Goal: Information Seeking & Learning: Check status

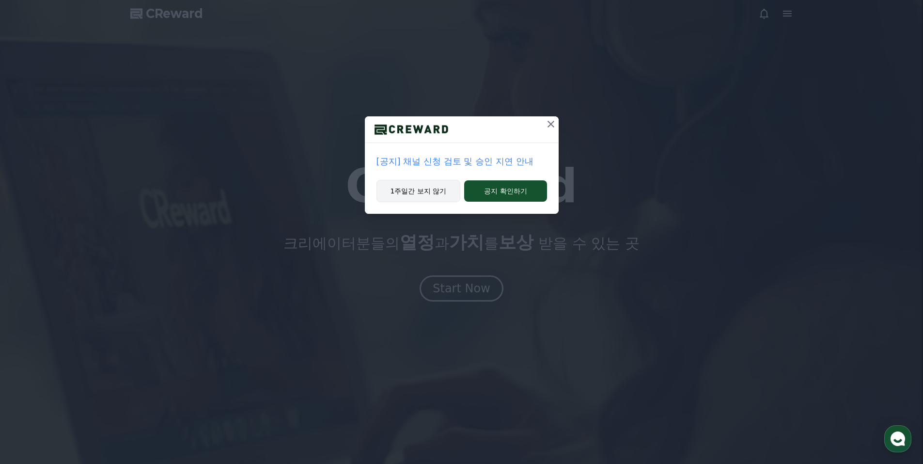
click at [429, 190] on button "1주일간 보지 않기" at bounding box center [419, 191] width 84 height 22
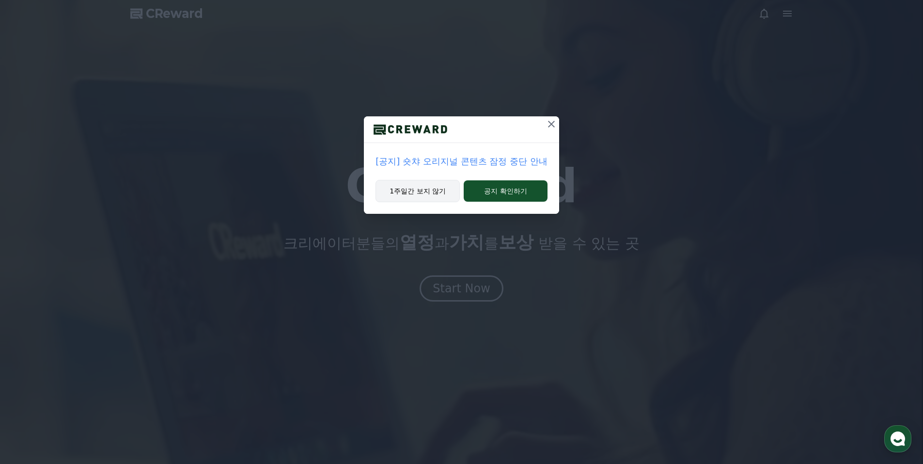
click at [417, 192] on button "1주일간 보지 않기" at bounding box center [418, 191] width 84 height 22
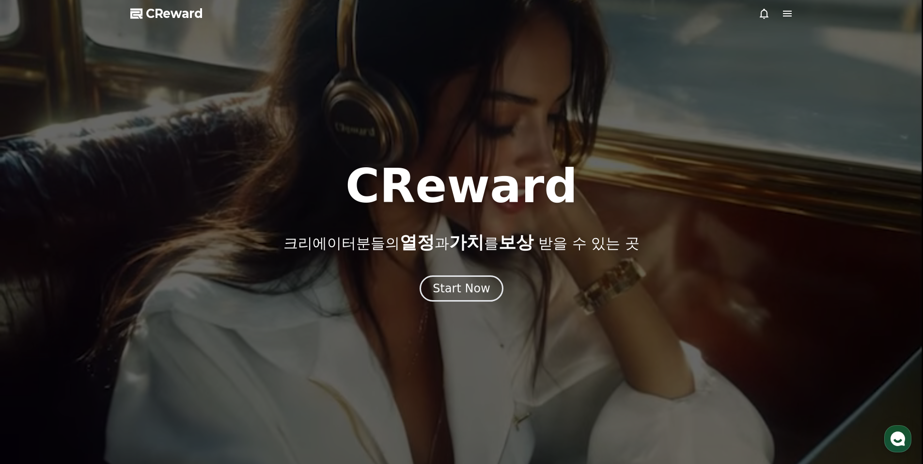
click at [452, 271] on div "CReward 크리에이터분들의 열정 과 가치 를 보상 받을 수 있는 곳 Start Now" at bounding box center [461, 232] width 923 height 139
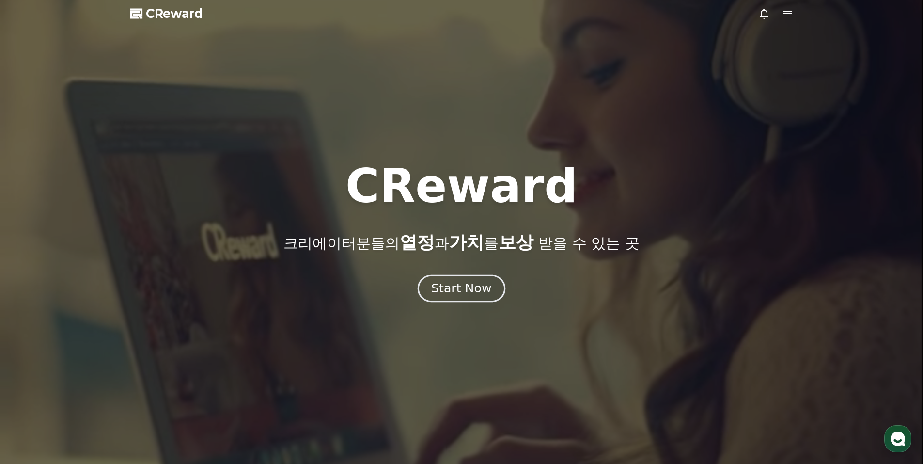
click at [456, 284] on div "Start Now" at bounding box center [461, 288] width 60 height 16
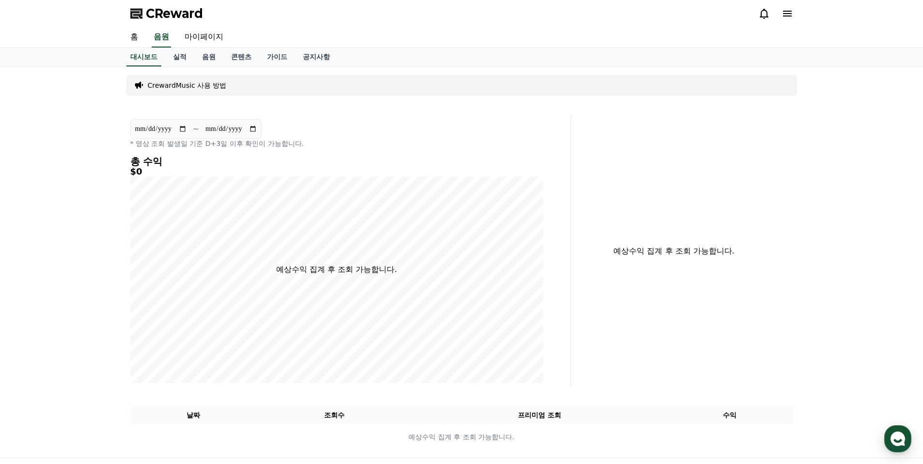
click at [788, 15] on icon at bounding box center [788, 14] width 12 height 12
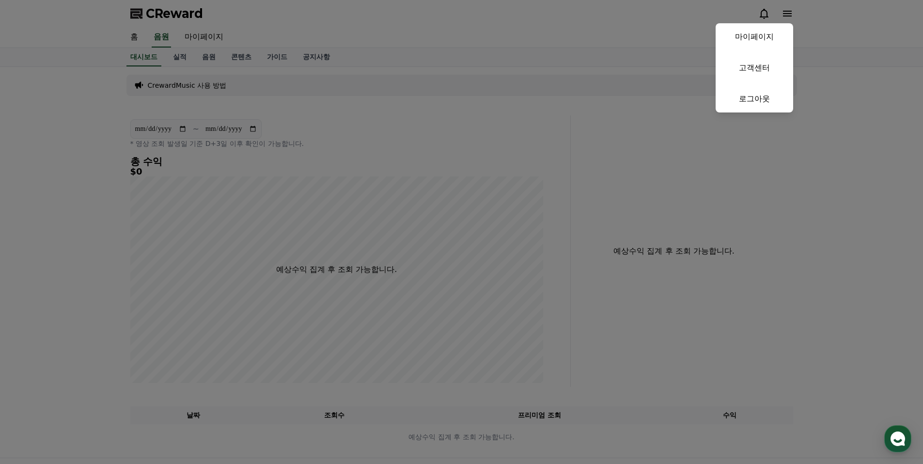
click at [788, 15] on button "close" at bounding box center [461, 232] width 923 height 464
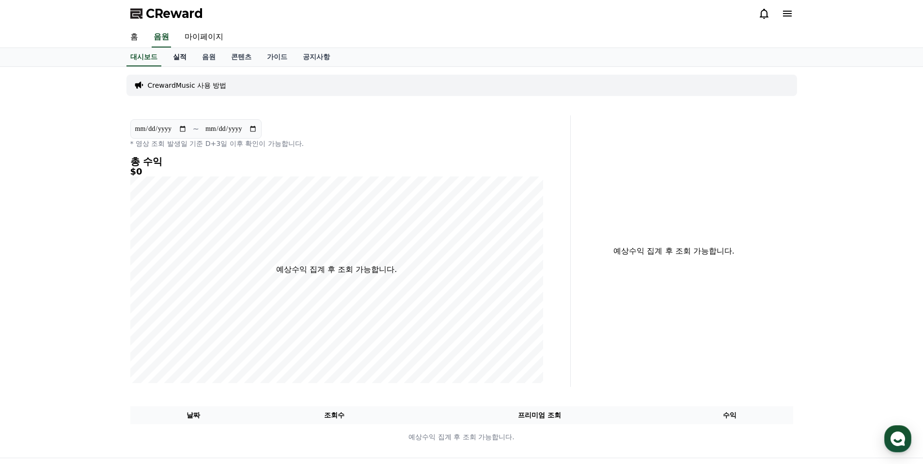
click at [173, 55] on link "실적" at bounding box center [179, 57] width 29 height 18
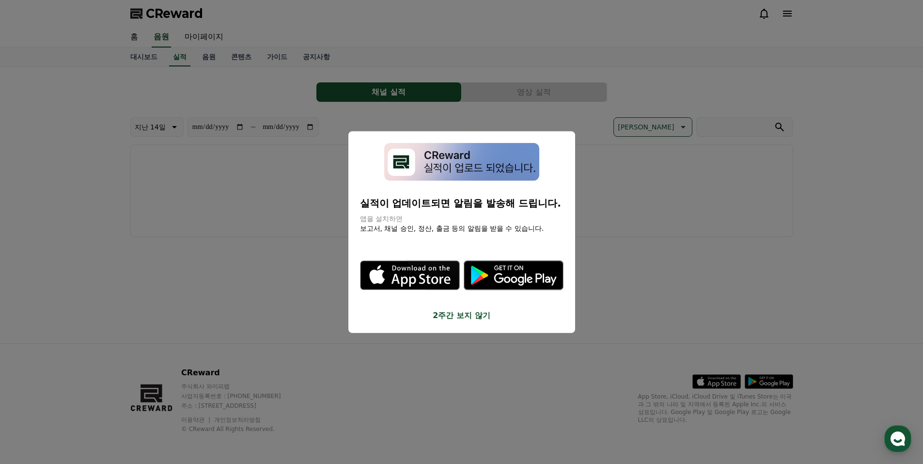
click at [476, 322] on div "실적이 업데이트되면 알림을 발송해 드립니다. 앱을 설치하면 보고서, 채널 승인, 정산, 출금 등의 알림을 받을 수 있습니다. .st0 { fi…" at bounding box center [461, 232] width 227 height 202
click at [467, 321] on button "2주간 보지 않기" at bounding box center [462, 316] width 204 height 12
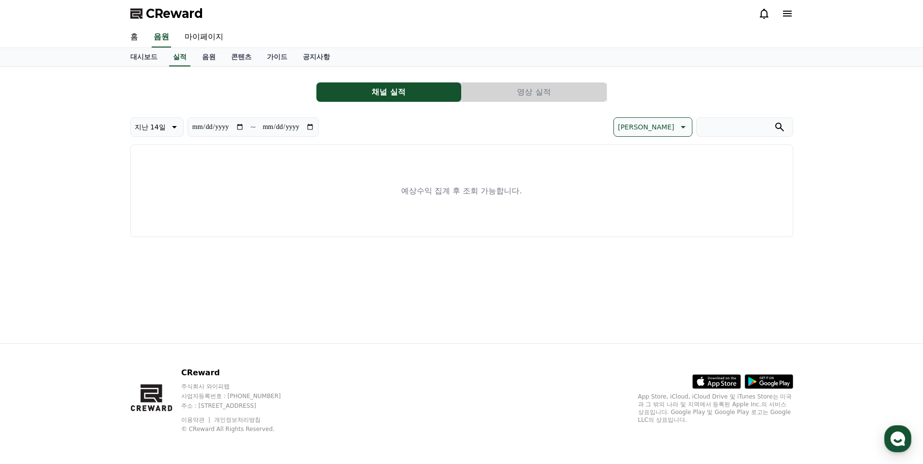
click at [500, 91] on button "영상 실적" at bounding box center [534, 91] width 145 height 19
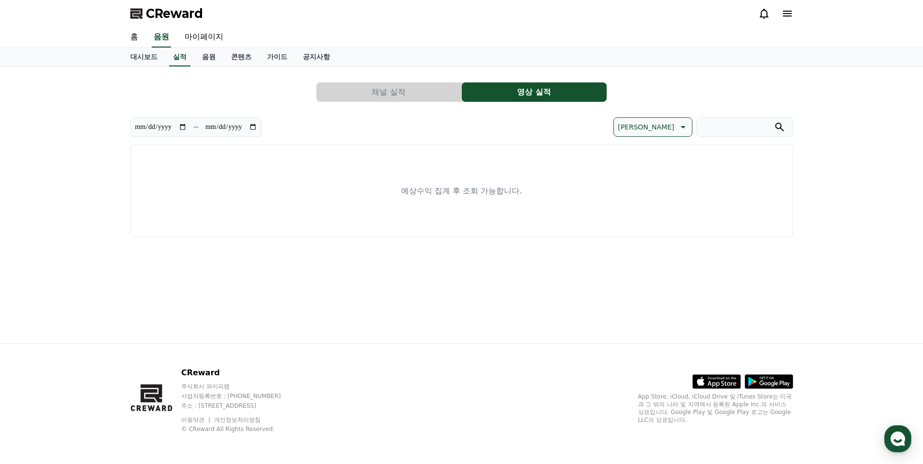
click at [424, 86] on button "채널 실적" at bounding box center [389, 91] width 145 height 19
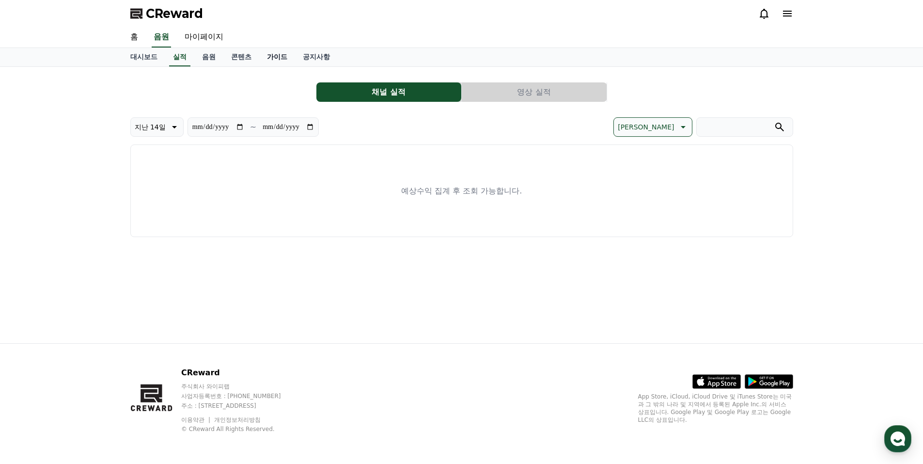
click at [278, 58] on link "가이드" at bounding box center [277, 57] width 36 height 18
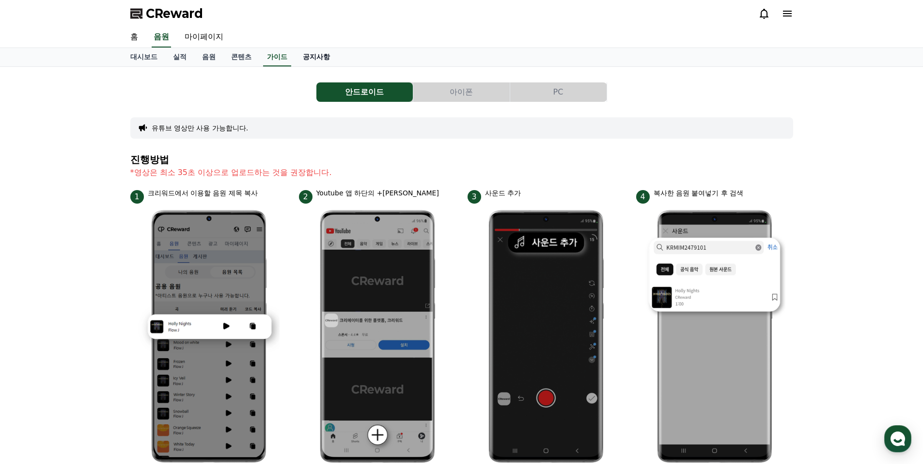
click at [308, 57] on link "공지사항" at bounding box center [316, 57] width 43 height 18
click at [246, 57] on link "콘텐츠" at bounding box center [241, 57] width 36 height 18
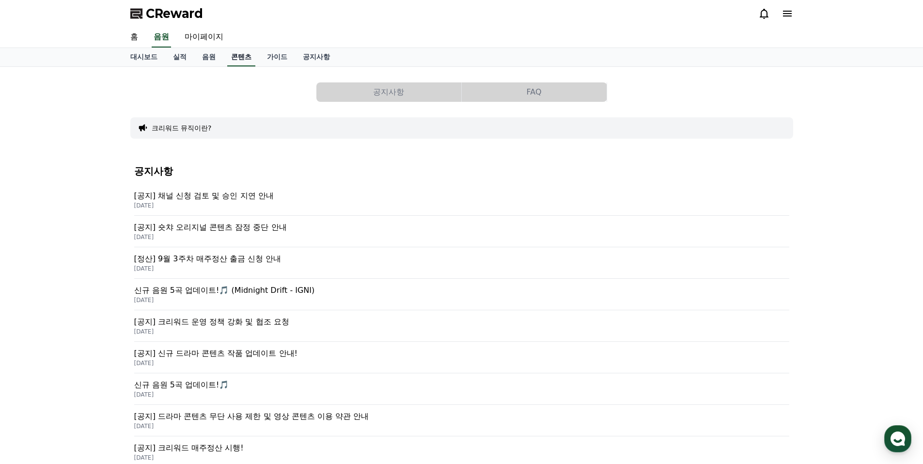
click at [241, 55] on link "콘텐츠" at bounding box center [241, 57] width 28 height 18
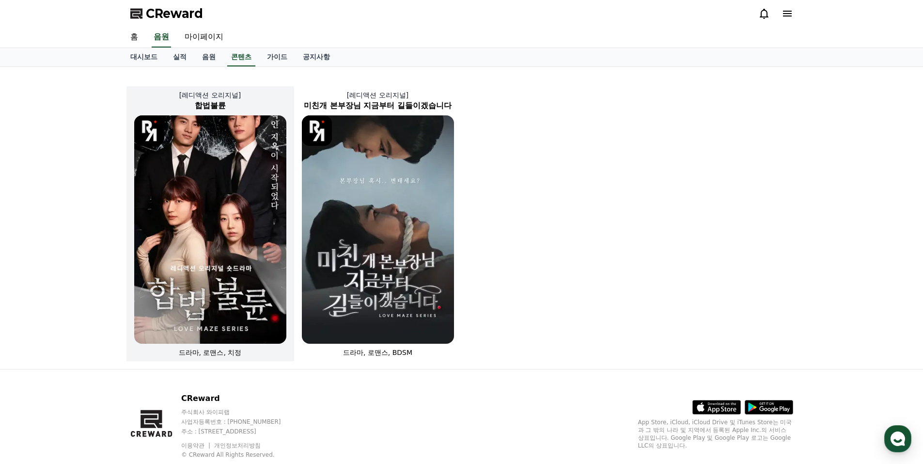
click at [225, 178] on img at bounding box center [210, 229] width 152 height 228
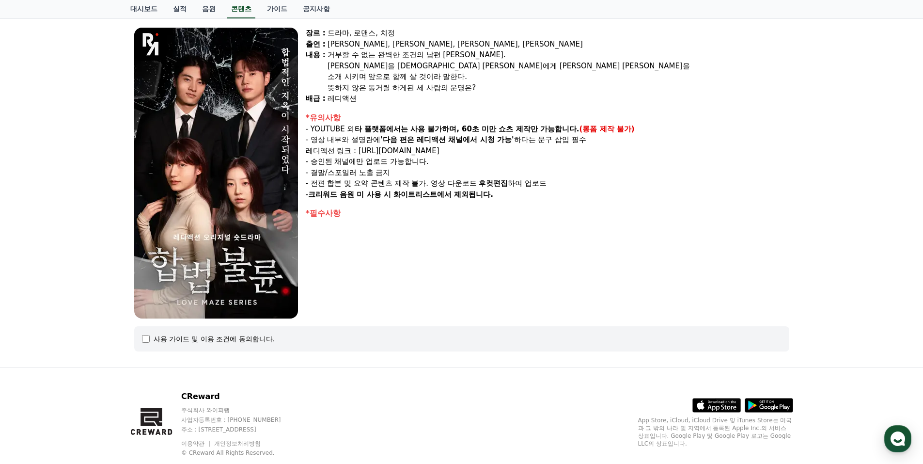
scroll to position [100, 0]
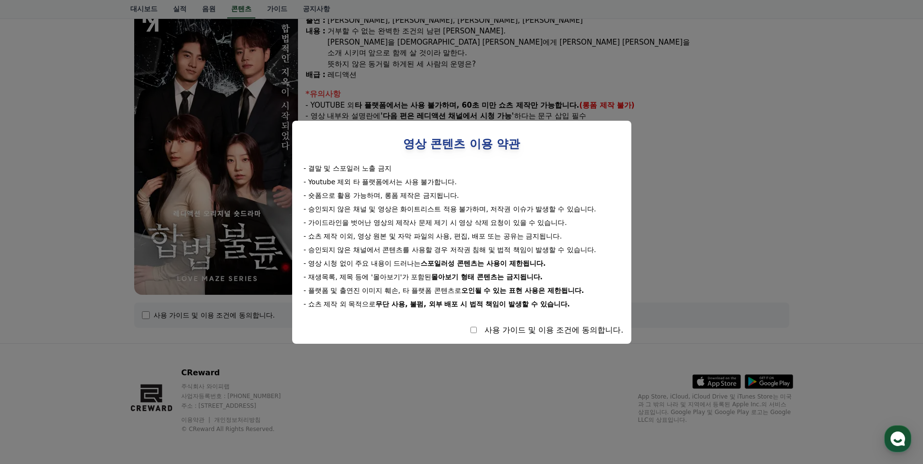
click at [481, 332] on div "사용 가이드 및 이용 조건에 동의합니다." at bounding box center [462, 330] width 324 height 12
click at [478, 332] on div "사용 가이드 및 이용 조건에 동의합니다." at bounding box center [462, 330] width 324 height 12
click at [476, 332] on div "사용 가이드 및 이용 조건에 동의합니다." at bounding box center [462, 330] width 324 height 12
click at [527, 369] on button "close modal" at bounding box center [461, 232] width 923 height 464
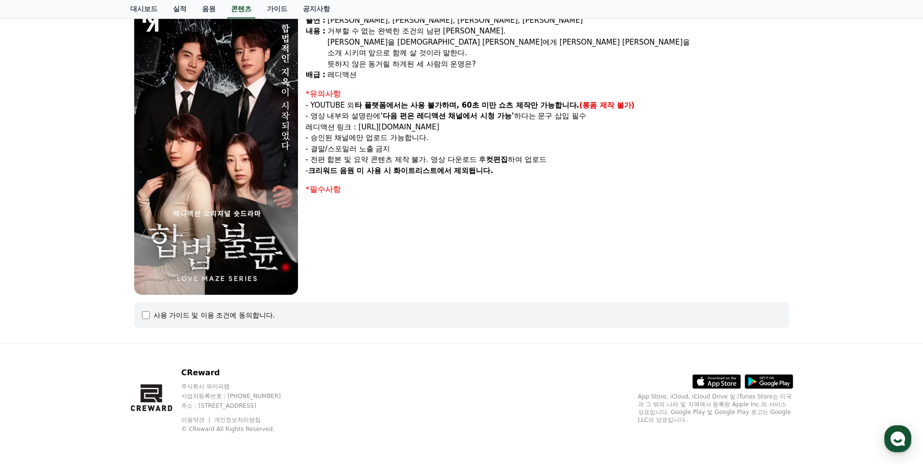
click at [398, 245] on div "장르 : 드라마, 로맨스, 치정 출연 : [PERSON_NAME], [PERSON_NAME], [PERSON_NAME], [PERSON_NAM…" at bounding box center [548, 149] width 484 height 291
click at [137, 320] on div "사용 가이드 및 이용 조건에 동의합니다." at bounding box center [461, 314] width 655 height 25
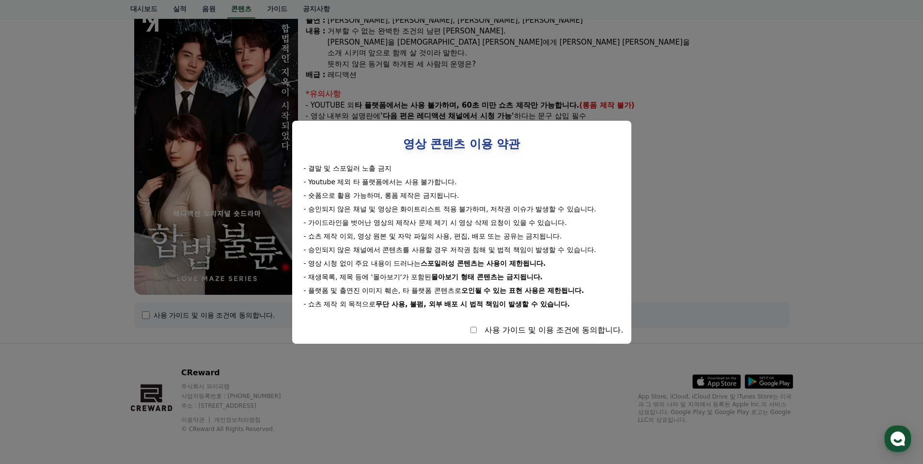
click at [144, 314] on button "close modal" at bounding box center [461, 232] width 923 height 464
click at [477, 330] on div "사용 가이드 및 이용 조건에 동의합니다." at bounding box center [462, 330] width 324 height 12
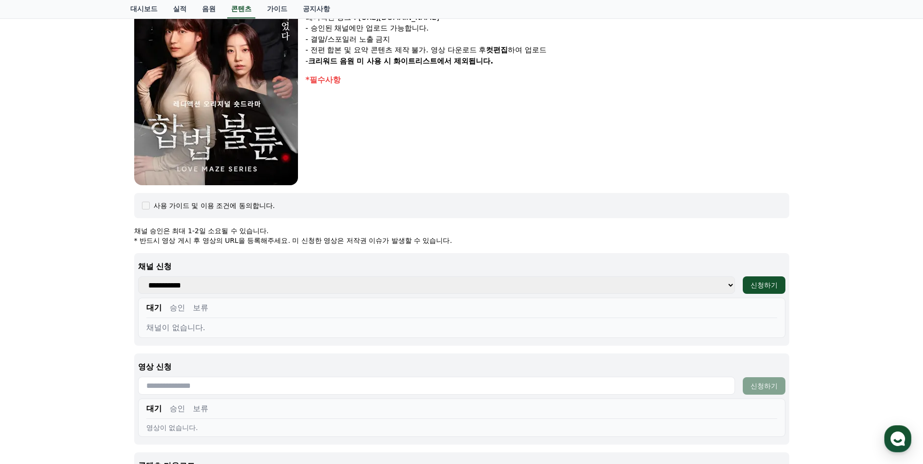
scroll to position [326, 0]
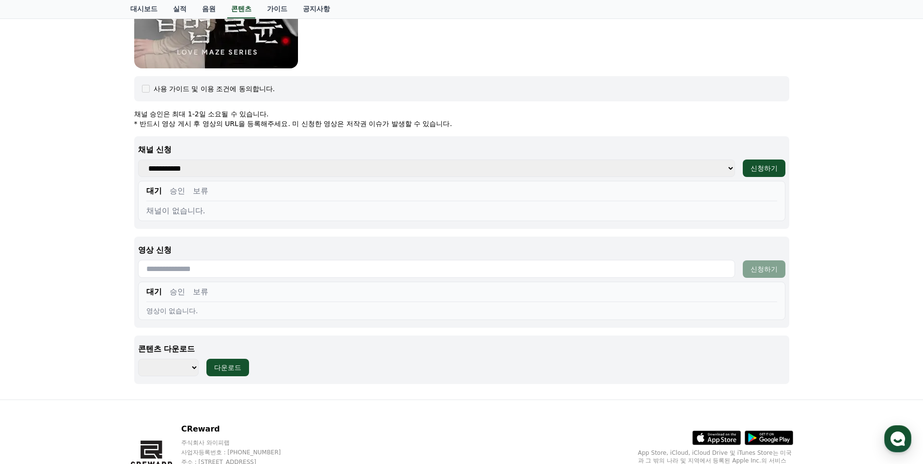
click at [303, 176] on select "**********" at bounding box center [436, 167] width 597 height 17
click at [301, 168] on select "**********" at bounding box center [436, 167] width 597 height 17
click at [293, 273] on input "text" at bounding box center [436, 269] width 597 height 18
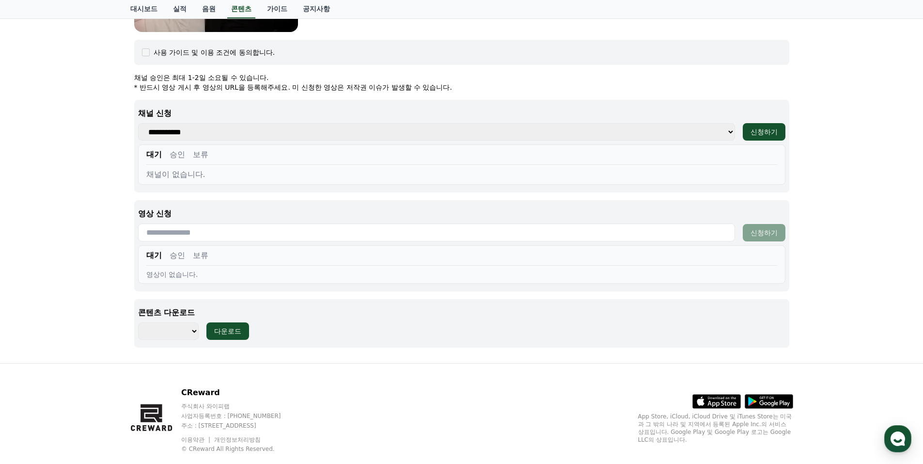
scroll to position [382, 0]
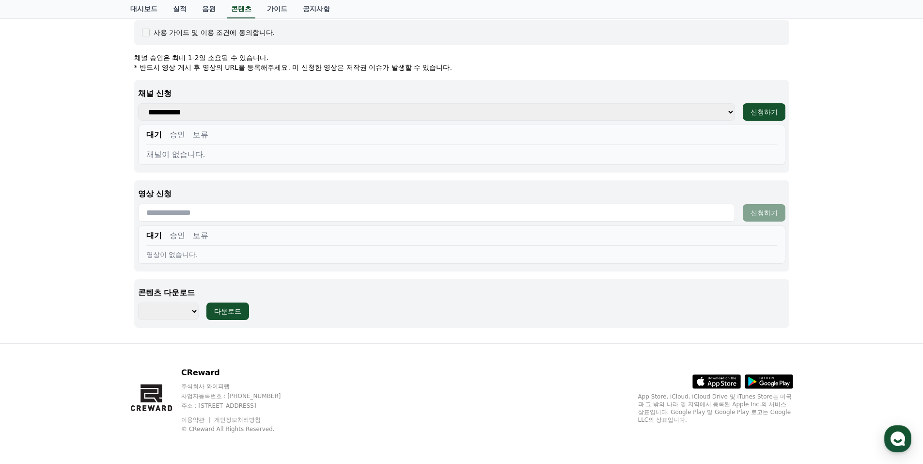
click at [183, 313] on select "******** ******** ******** ******** ******** ******** ******** ******** *******…" at bounding box center [168, 310] width 61 height 17
click at [183, 312] on select "******** ******** ******** ******** ******** ******** ******** ******** *******…" at bounding box center [168, 310] width 61 height 17
click at [184, 310] on select "******** ******** ******** ******** ******** ******** ******** ******** *******…" at bounding box center [168, 310] width 61 height 17
click at [183, 309] on select "******** ******** ******** ******** ******** ******** ******** ******** *******…" at bounding box center [168, 310] width 61 height 17
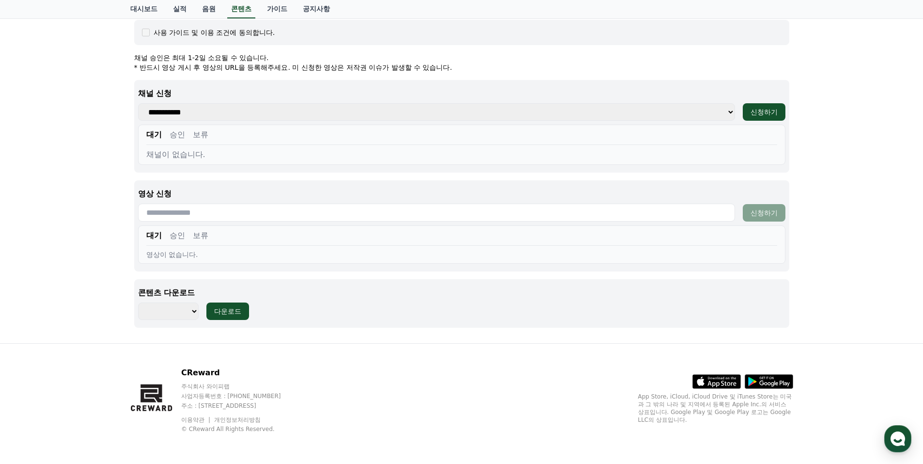
select select "**********"
click at [138, 302] on select "******** ******** ******** ******** ******** ******** ******** ******** *******…" at bounding box center [168, 310] width 61 height 17
click at [227, 309] on div "다운로드" at bounding box center [227, 311] width 27 height 10
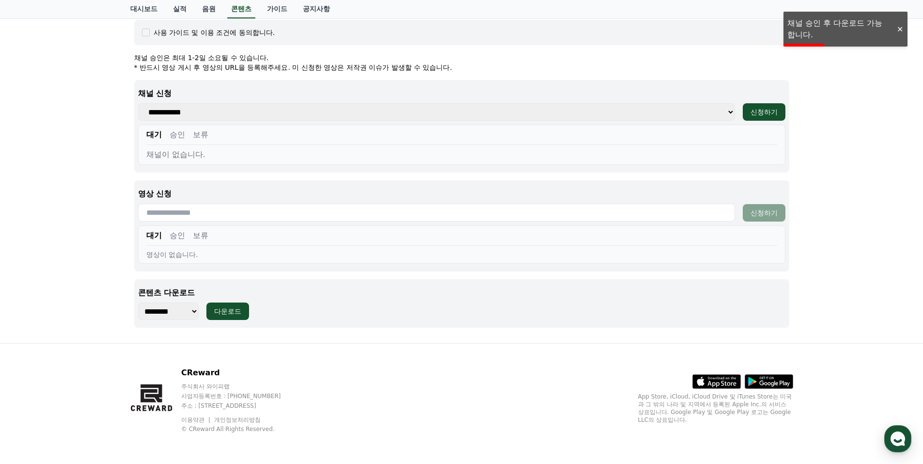
click at [896, 31] on div at bounding box center [900, 29] width 16 height 9
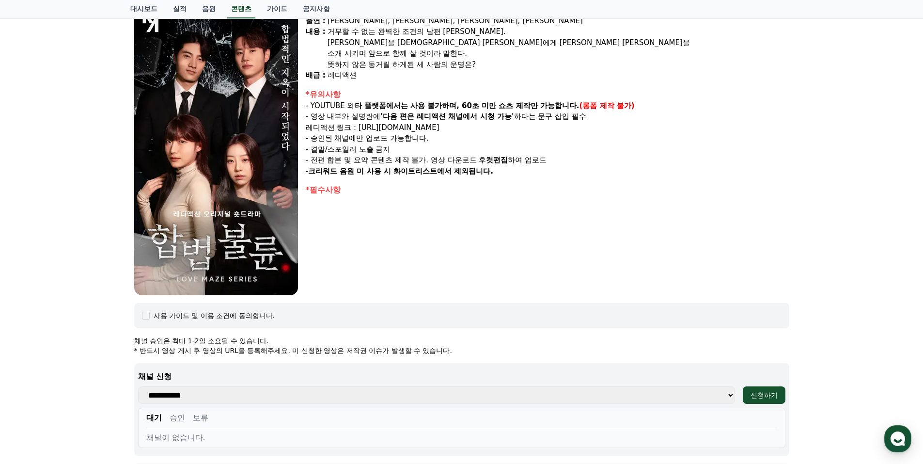
scroll to position [0, 0]
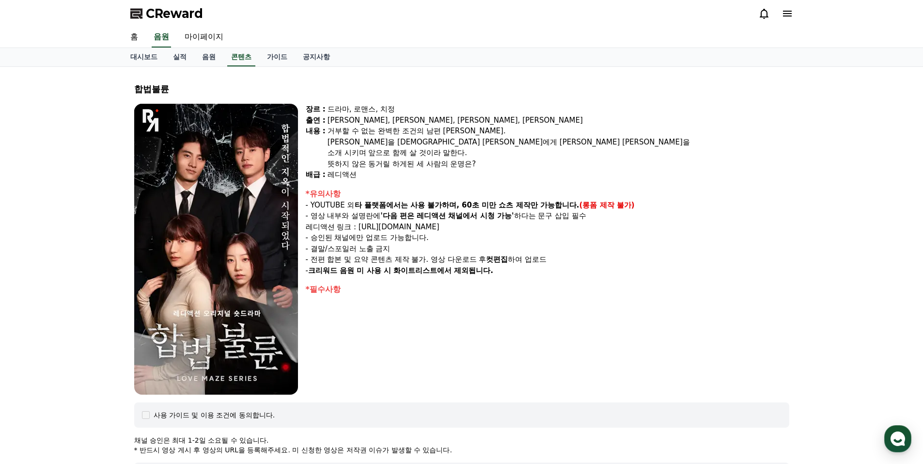
click at [259, 234] on img at bounding box center [216, 249] width 164 height 291
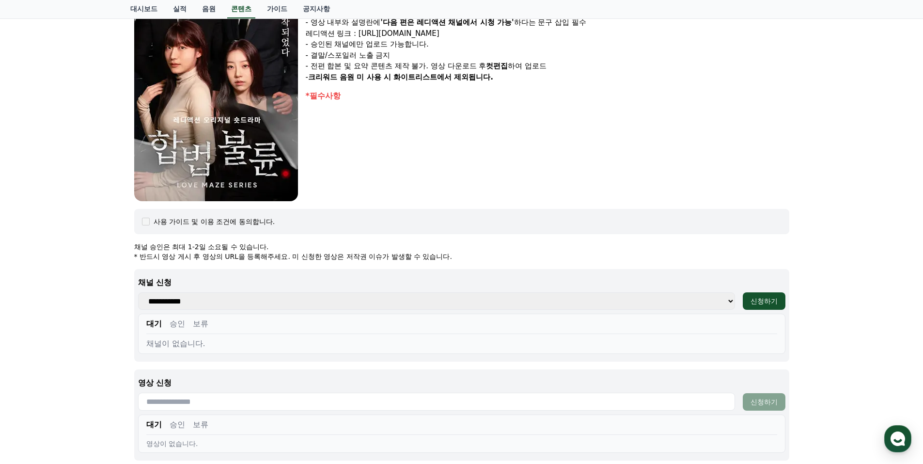
scroll to position [226, 0]
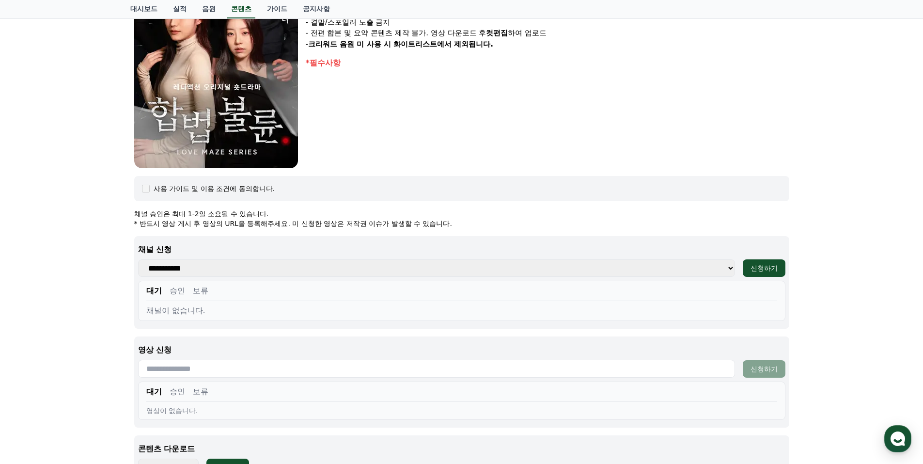
click at [242, 267] on select "**********" at bounding box center [436, 267] width 597 height 17
click at [178, 290] on button "승인" at bounding box center [178, 291] width 16 height 12
click at [199, 293] on button "보류" at bounding box center [201, 291] width 16 height 12
click at [158, 292] on button "대기" at bounding box center [154, 291] width 16 height 12
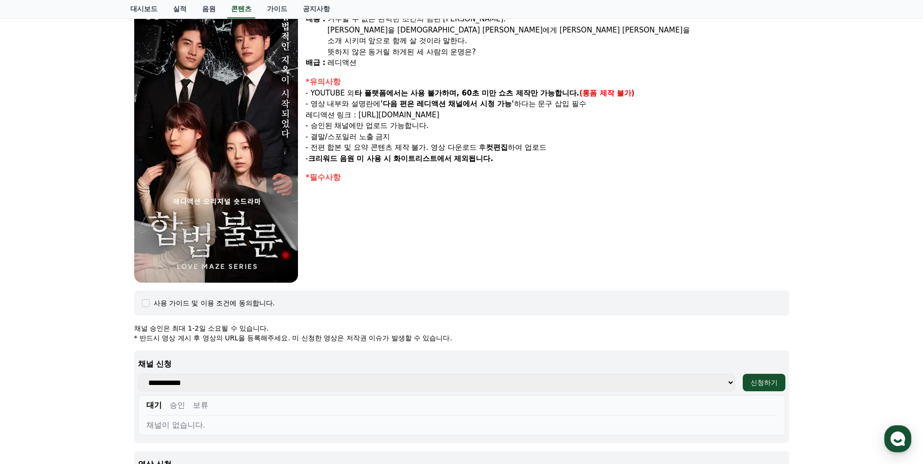
scroll to position [0, 0]
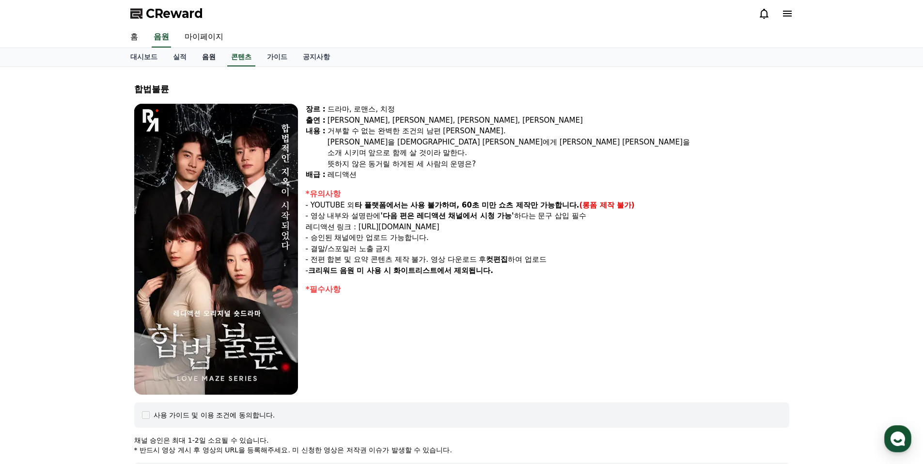
click at [200, 57] on link "음원" at bounding box center [208, 57] width 29 height 18
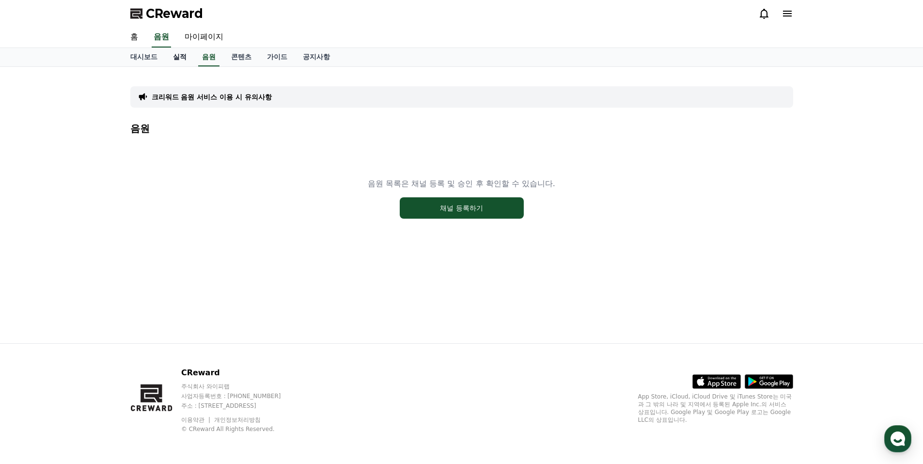
click at [184, 59] on link "실적" at bounding box center [179, 57] width 29 height 18
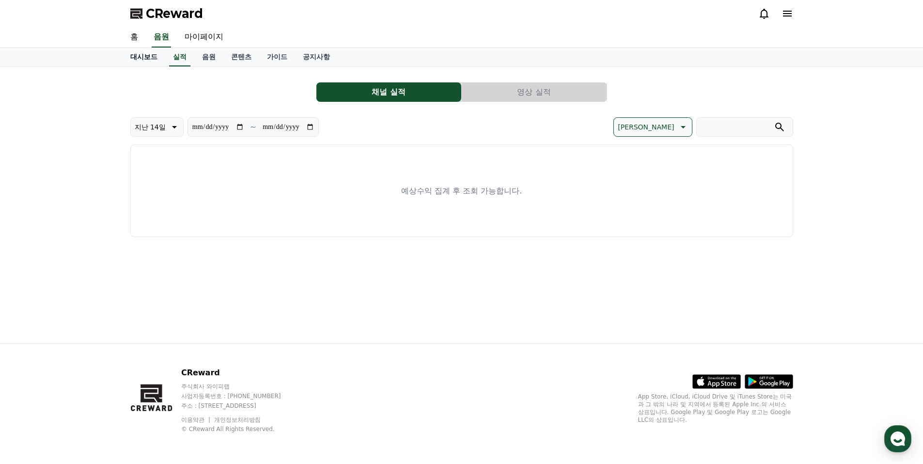
click at [151, 59] on link "대시보드" at bounding box center [144, 57] width 43 height 18
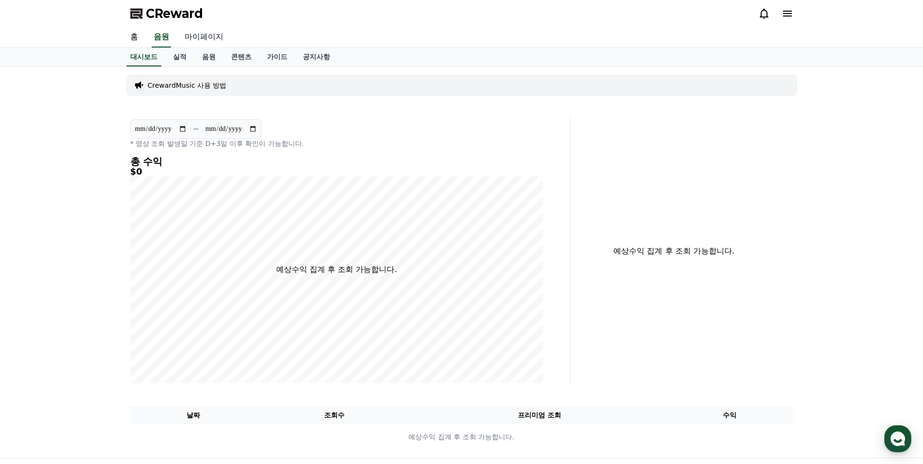
click at [206, 30] on link "마이페이지" at bounding box center [204, 37] width 54 height 20
select select "**********"
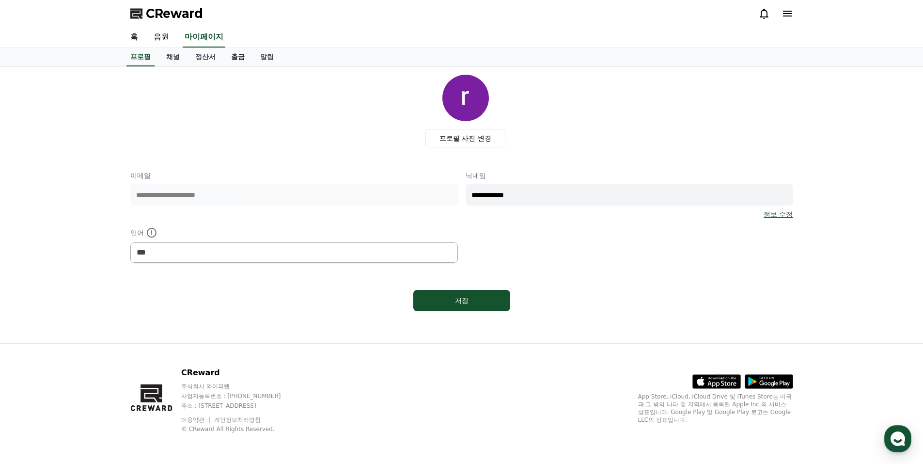
click at [224, 60] on link "출금" at bounding box center [237, 57] width 29 height 18
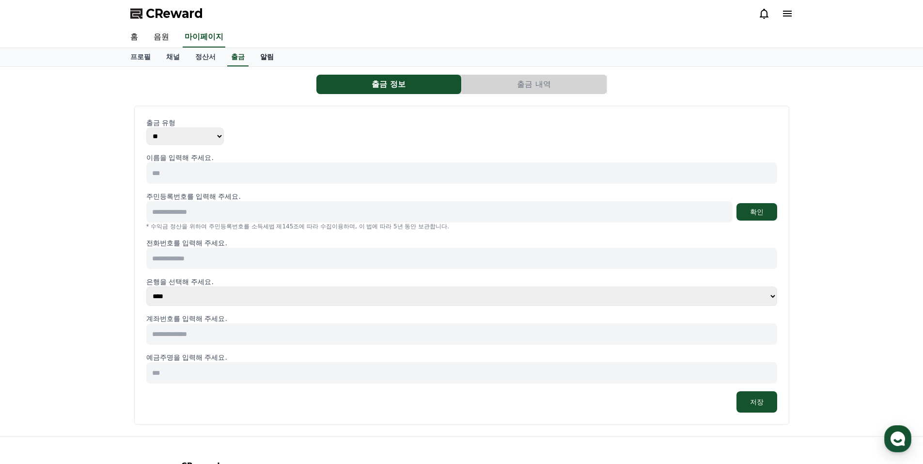
click at [260, 58] on link "알림" at bounding box center [267, 57] width 29 height 18
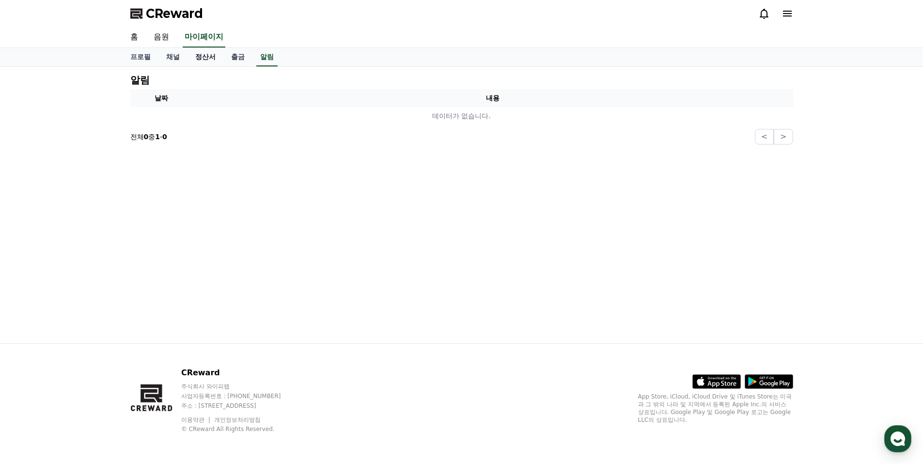
click at [204, 62] on link "정산서" at bounding box center [206, 57] width 36 height 18
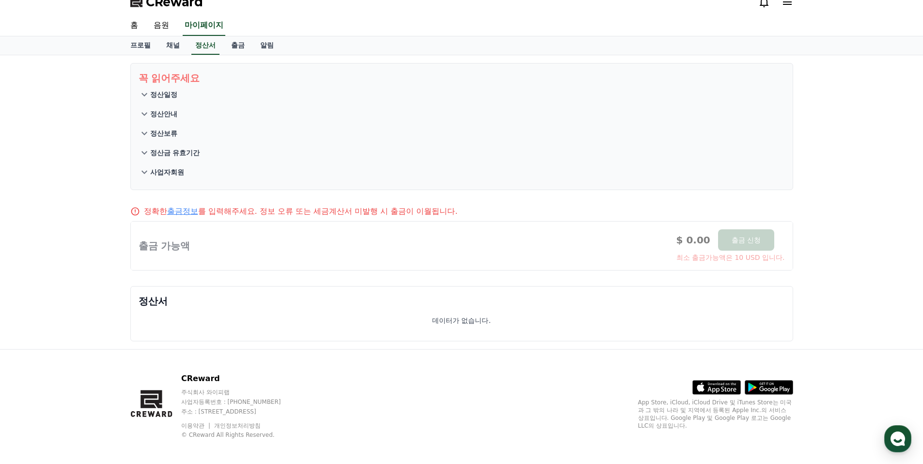
scroll to position [17, 0]
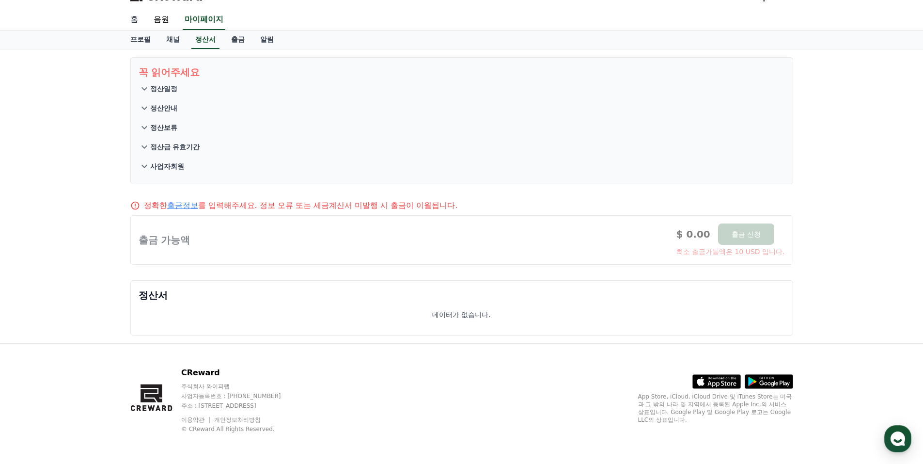
click at [142, 22] on link "홈" at bounding box center [134, 20] width 23 height 20
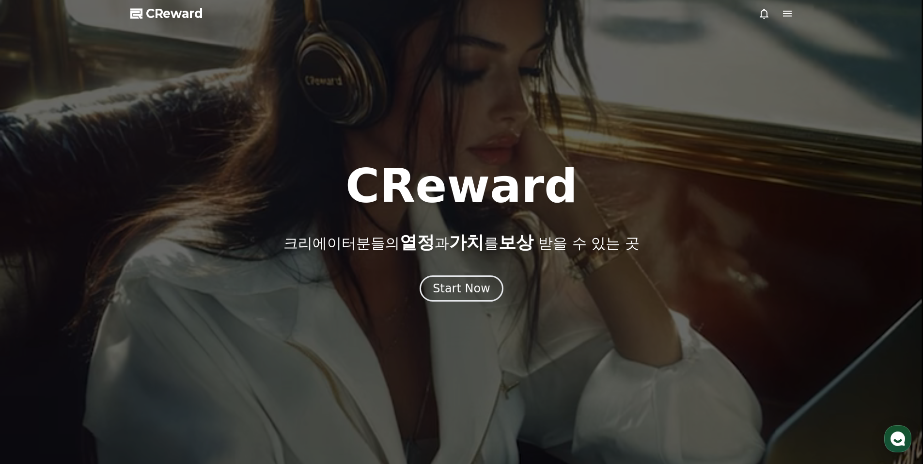
click at [460, 304] on div at bounding box center [461, 232] width 923 height 464
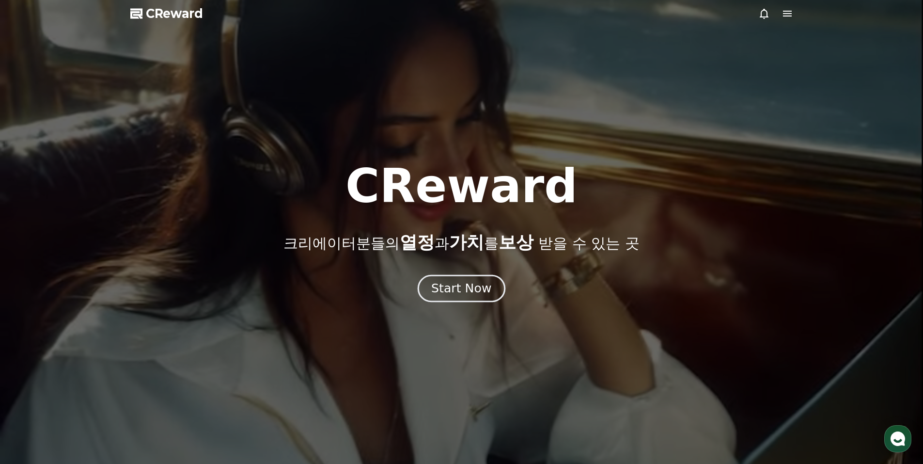
click at [478, 295] on div "Start Now" at bounding box center [461, 288] width 60 height 16
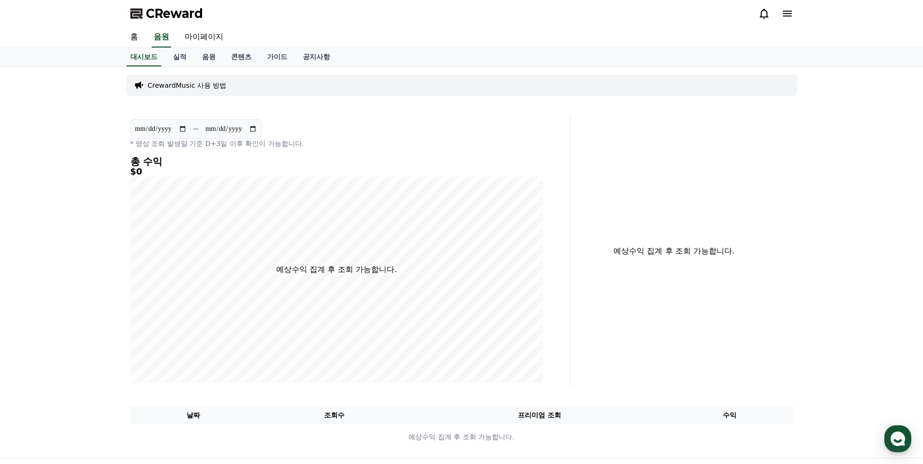
click at [147, 165] on h4 "총 수익" at bounding box center [336, 161] width 413 height 11
click at [181, 61] on link "실적" at bounding box center [179, 57] width 29 height 18
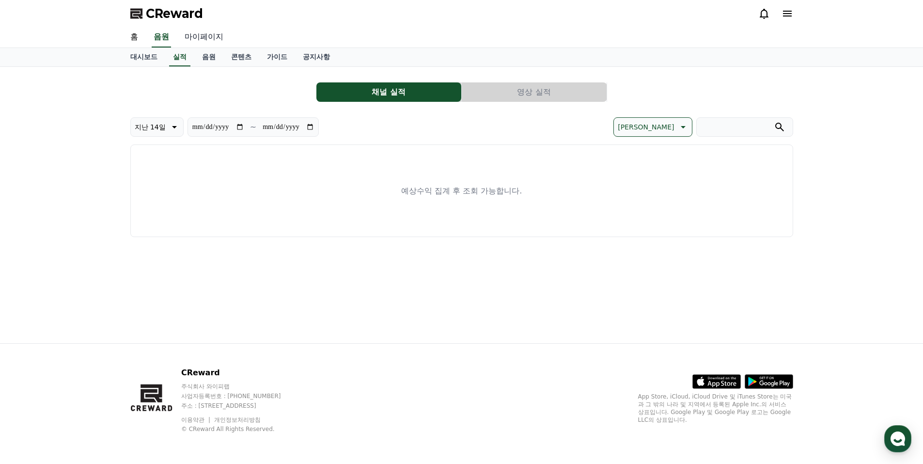
click at [201, 36] on link "마이페이지" at bounding box center [204, 37] width 54 height 20
select select "**********"
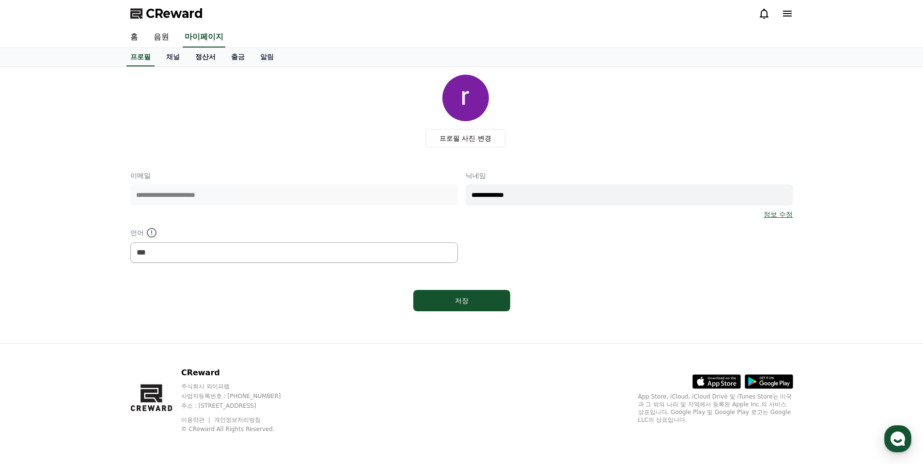
click at [203, 61] on link "정산서" at bounding box center [206, 57] width 36 height 18
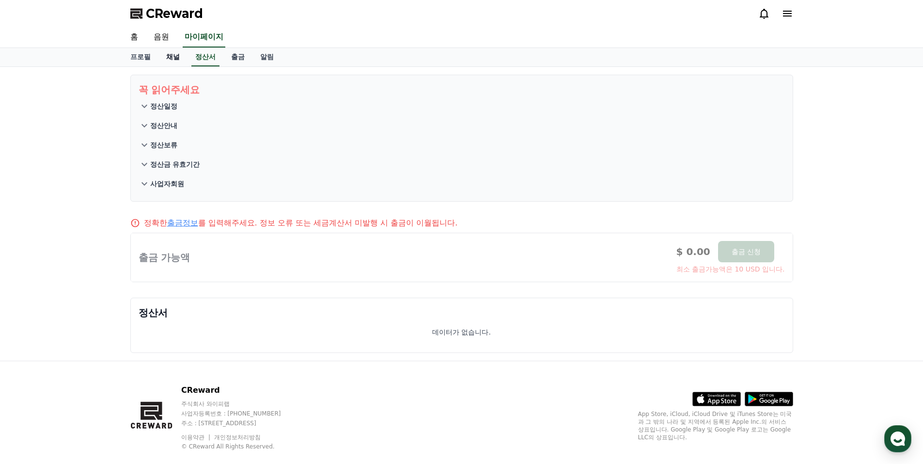
click at [170, 60] on link "채널" at bounding box center [172, 57] width 29 height 18
